Goal: Information Seeking & Learning: Learn about a topic

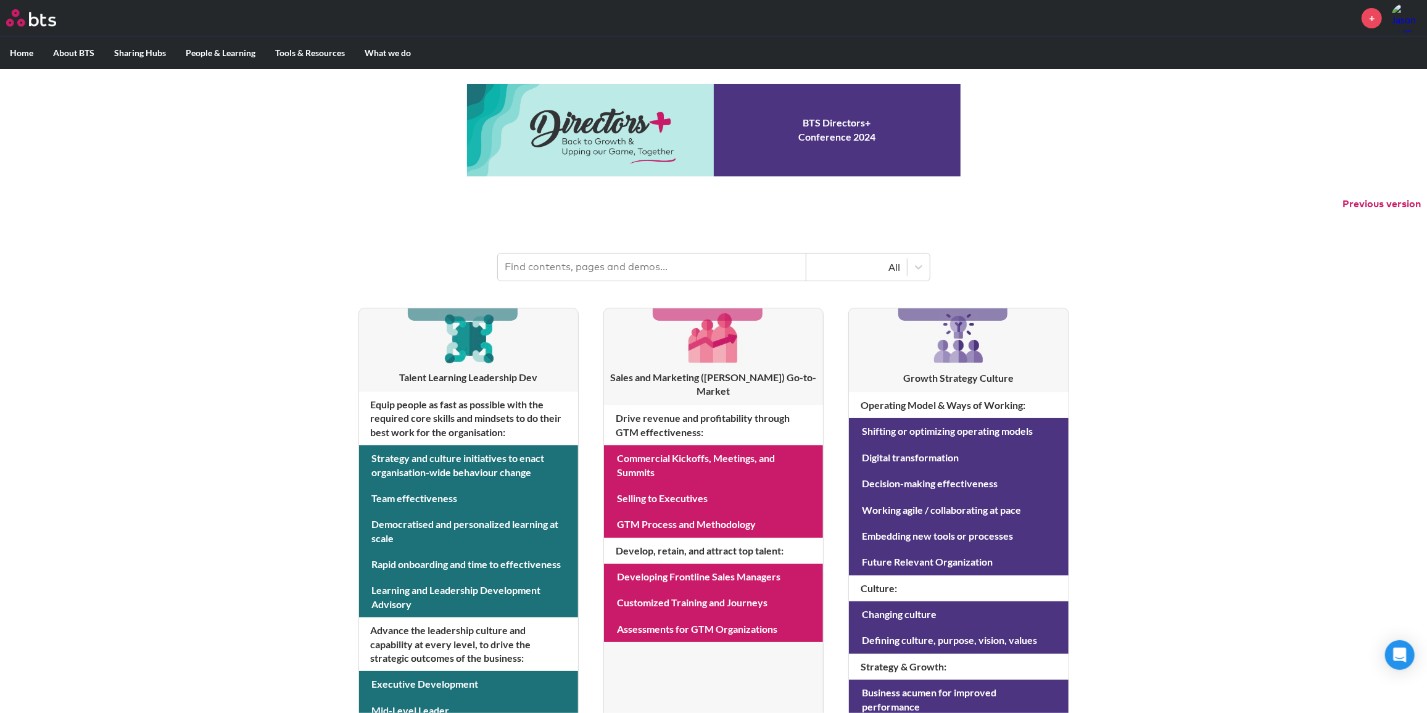
drag, startPoint x: 647, startPoint y: 268, endPoint x: 638, endPoint y: 269, distance: 9.3
click at [647, 269] on input "text" at bounding box center [652, 267] width 308 height 27
type input "leadership signature"
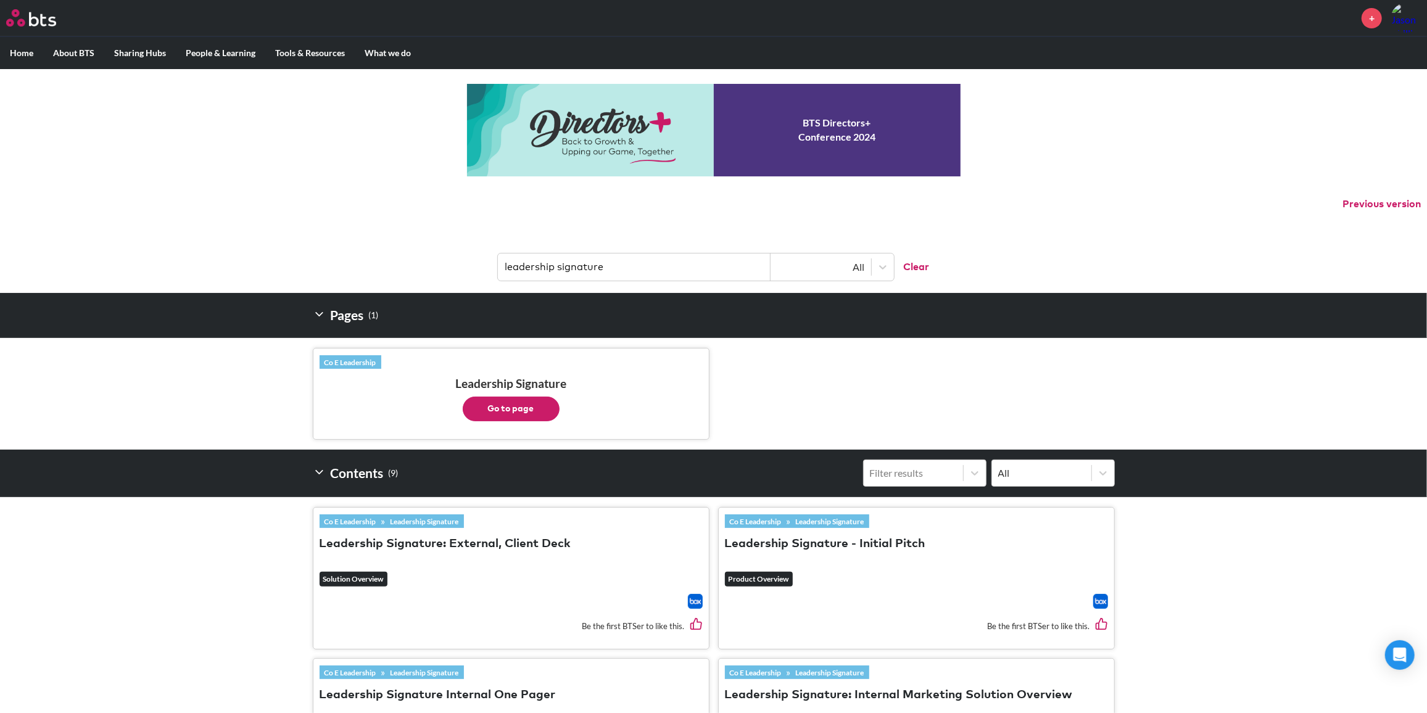
click at [527, 400] on button "Go to page" at bounding box center [511, 409] width 97 height 25
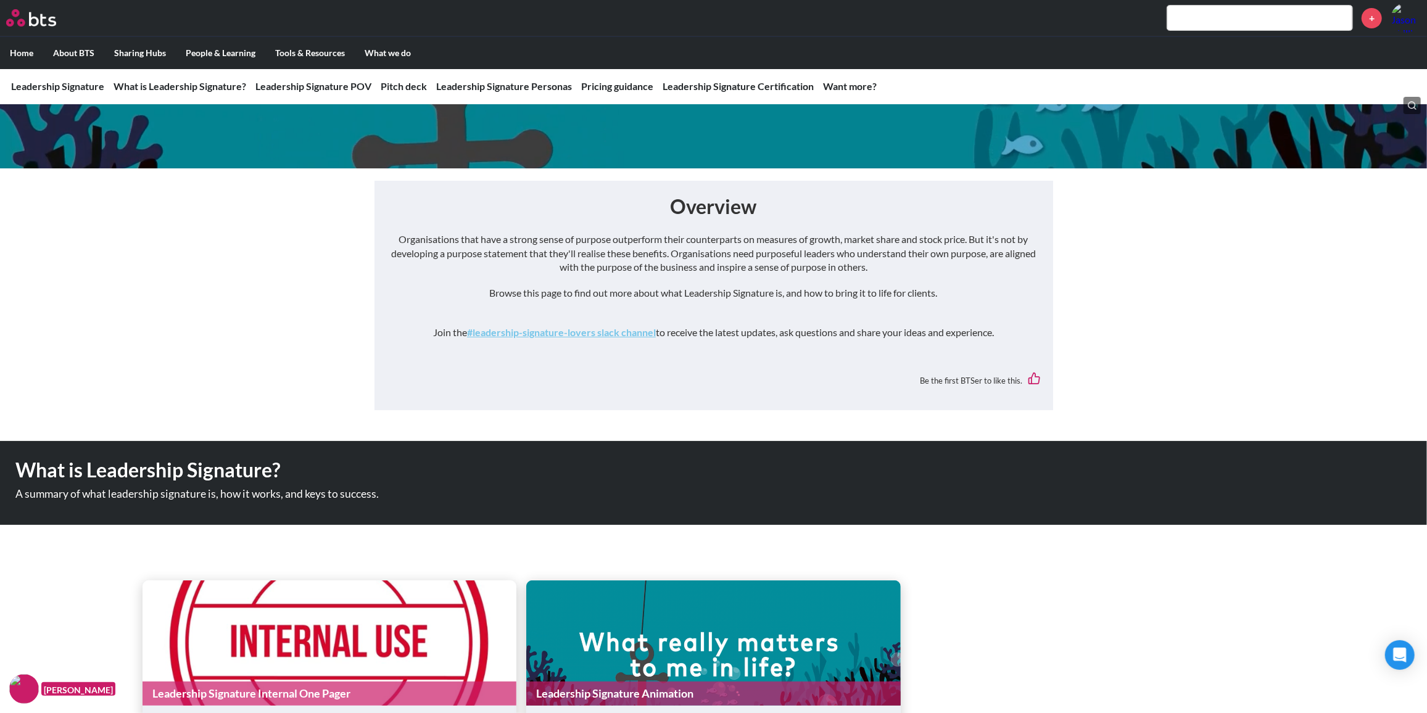
scroll to position [449, 0]
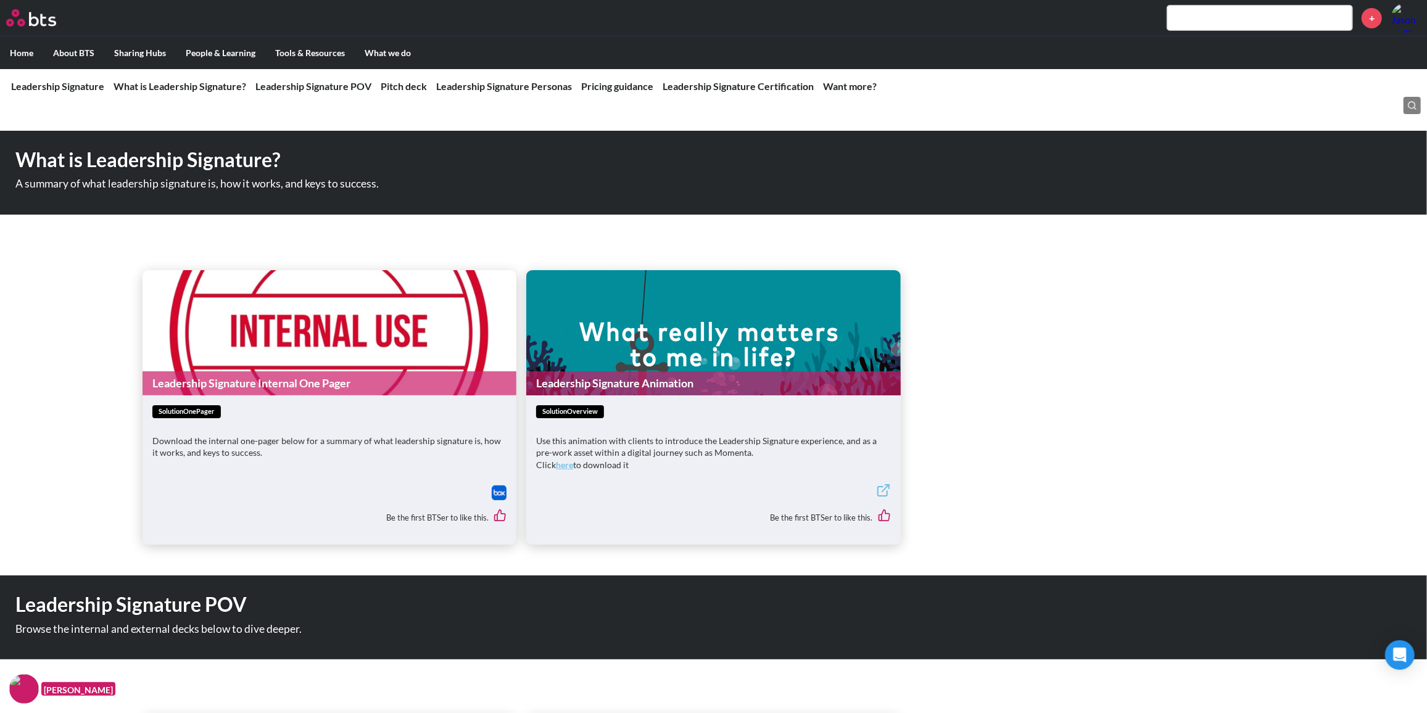
click at [259, 378] on link "Leadership Signature Internal One Pager" at bounding box center [330, 383] width 374 height 24
click at [605, 376] on link "Leadership Signature Animation" at bounding box center [713, 383] width 374 height 24
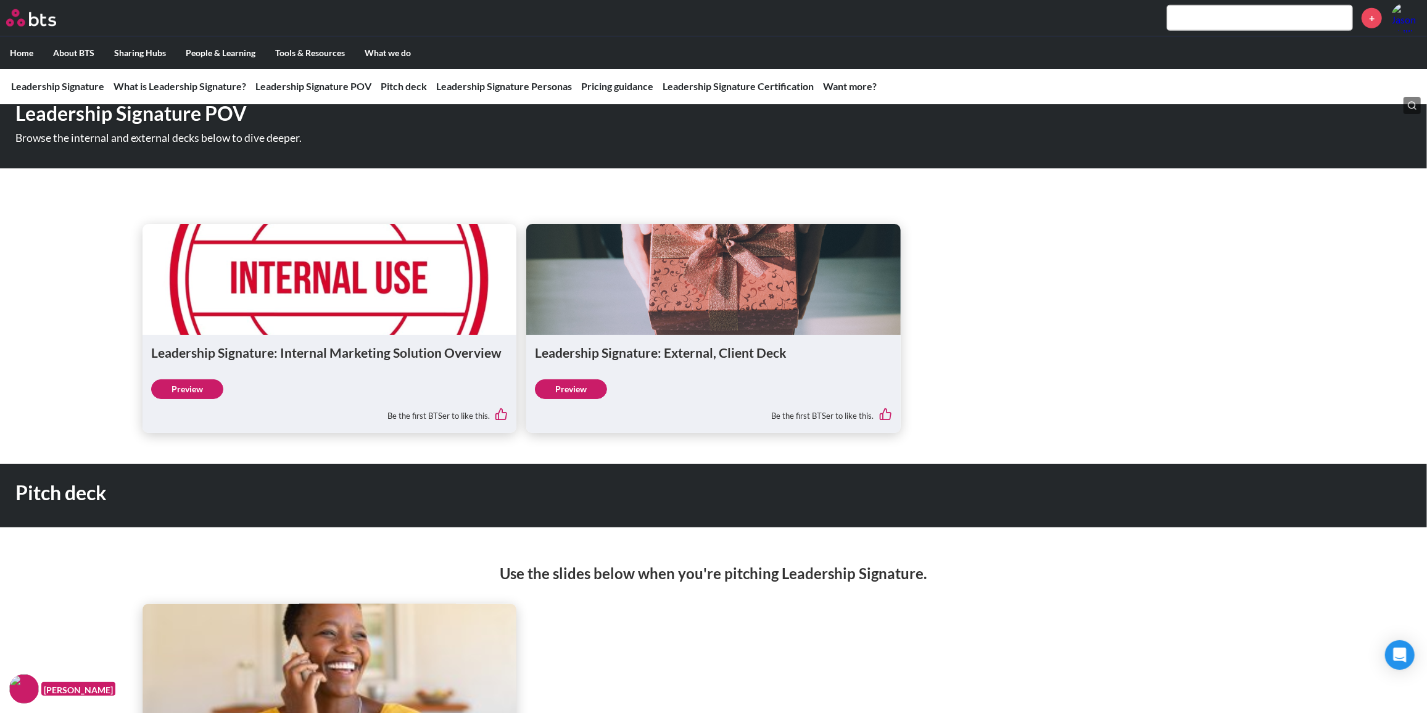
scroll to position [941, 0]
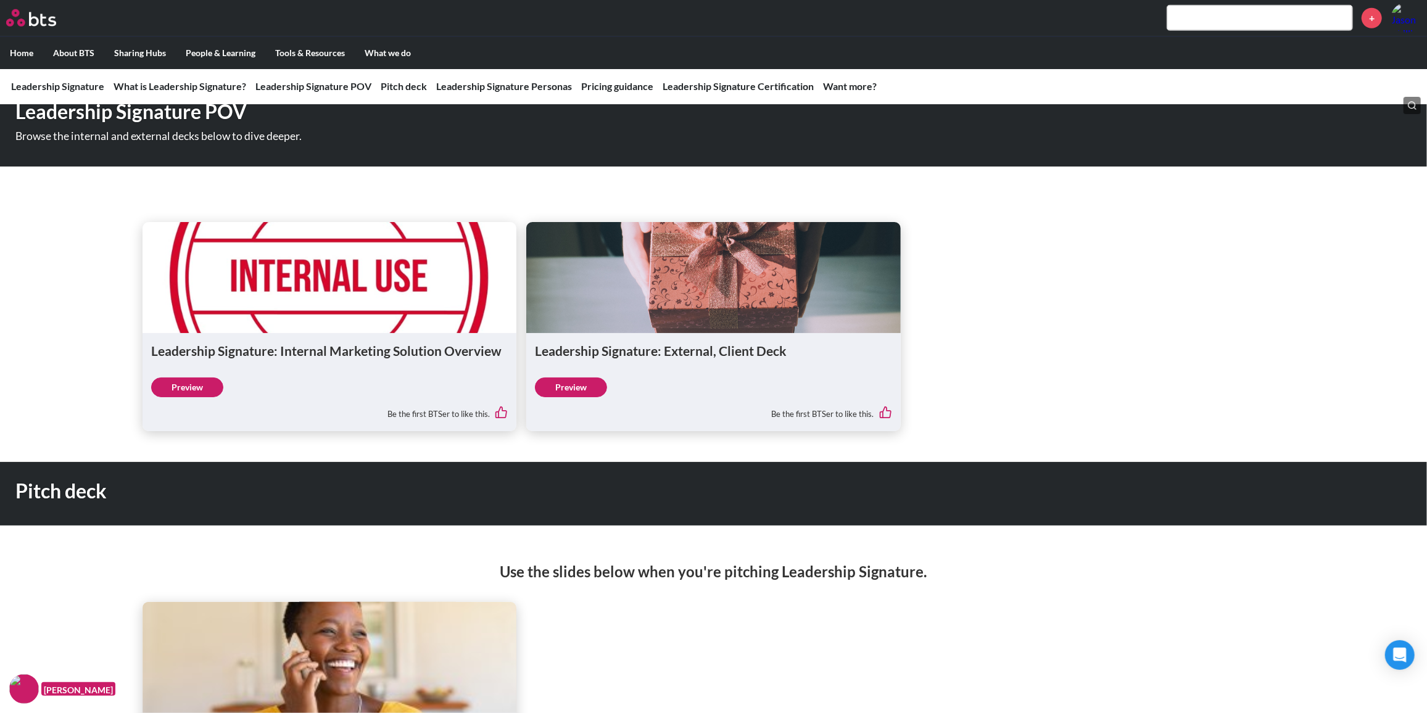
click at [584, 391] on link "Preview" at bounding box center [571, 388] width 72 height 20
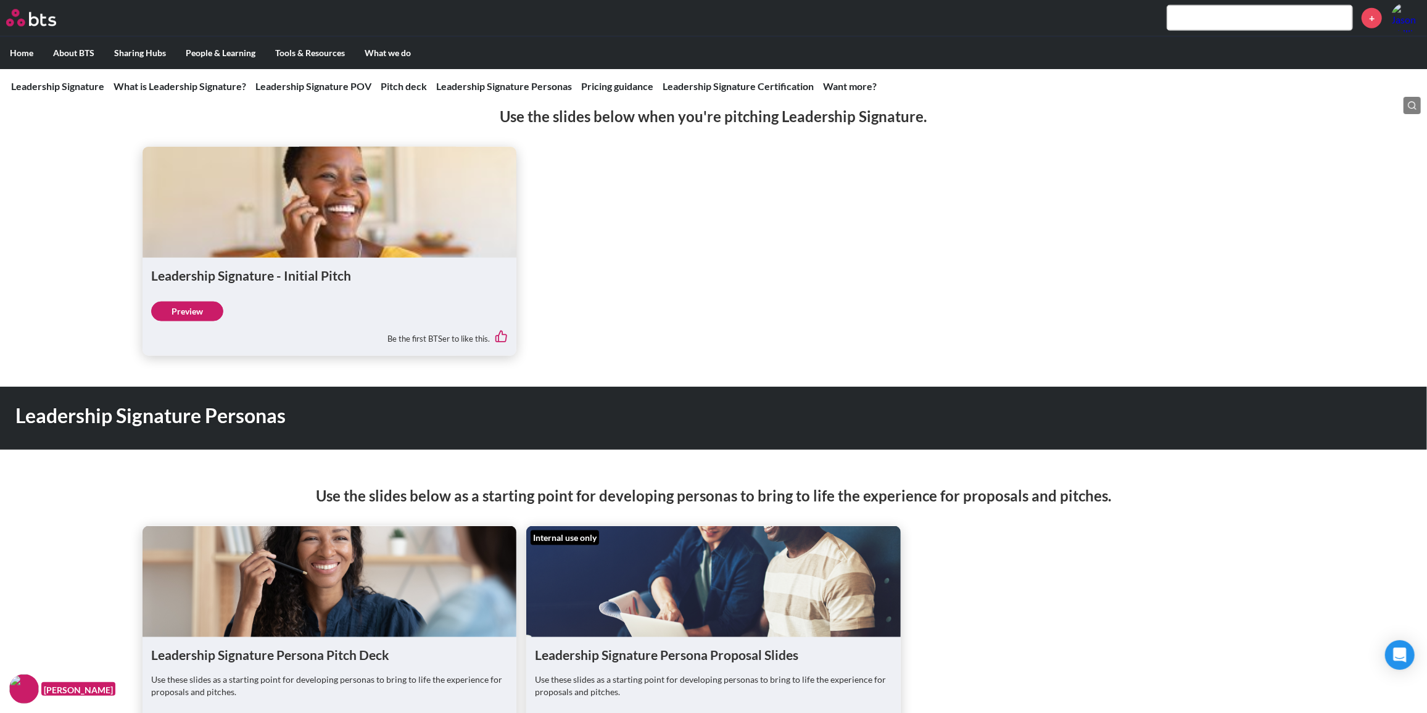
scroll to position [1397, 0]
click at [184, 308] on link "Preview" at bounding box center [187, 311] width 72 height 20
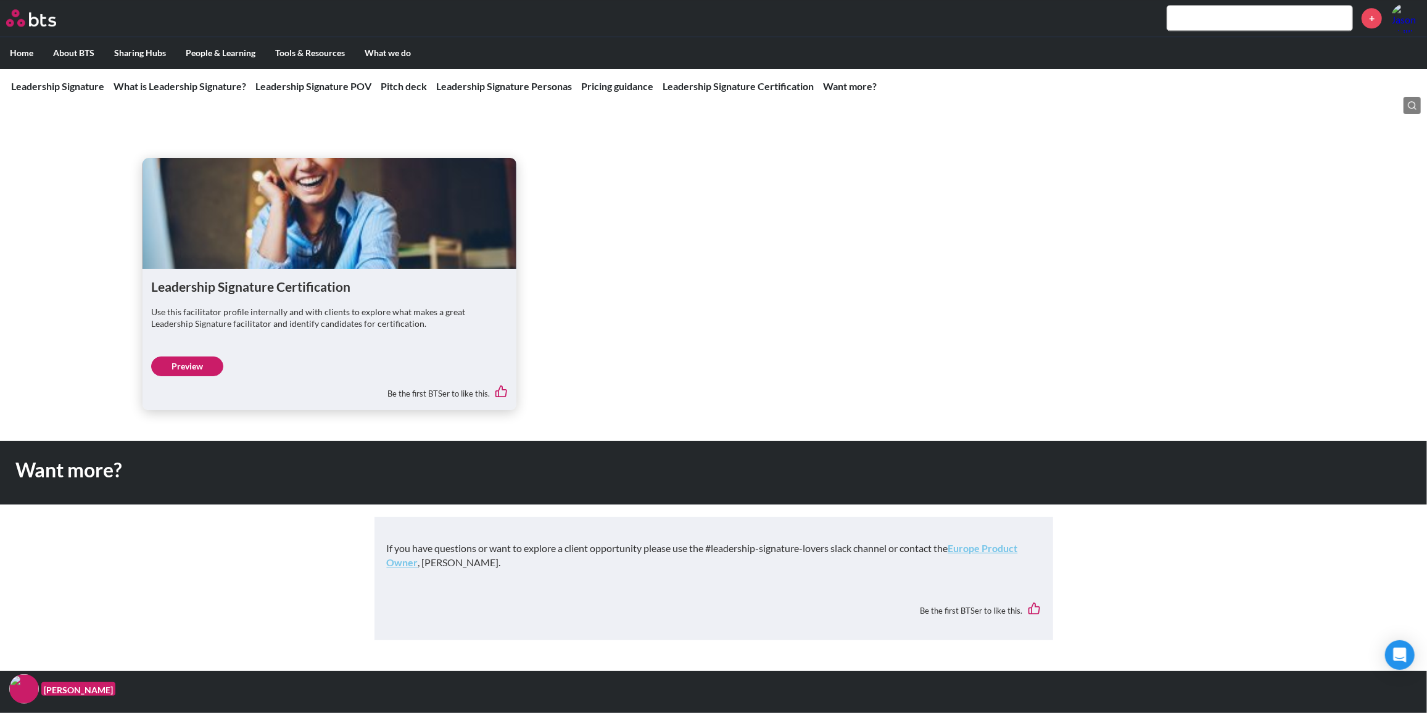
scroll to position [2909, 0]
